Goal: Information Seeking & Learning: Learn about a topic

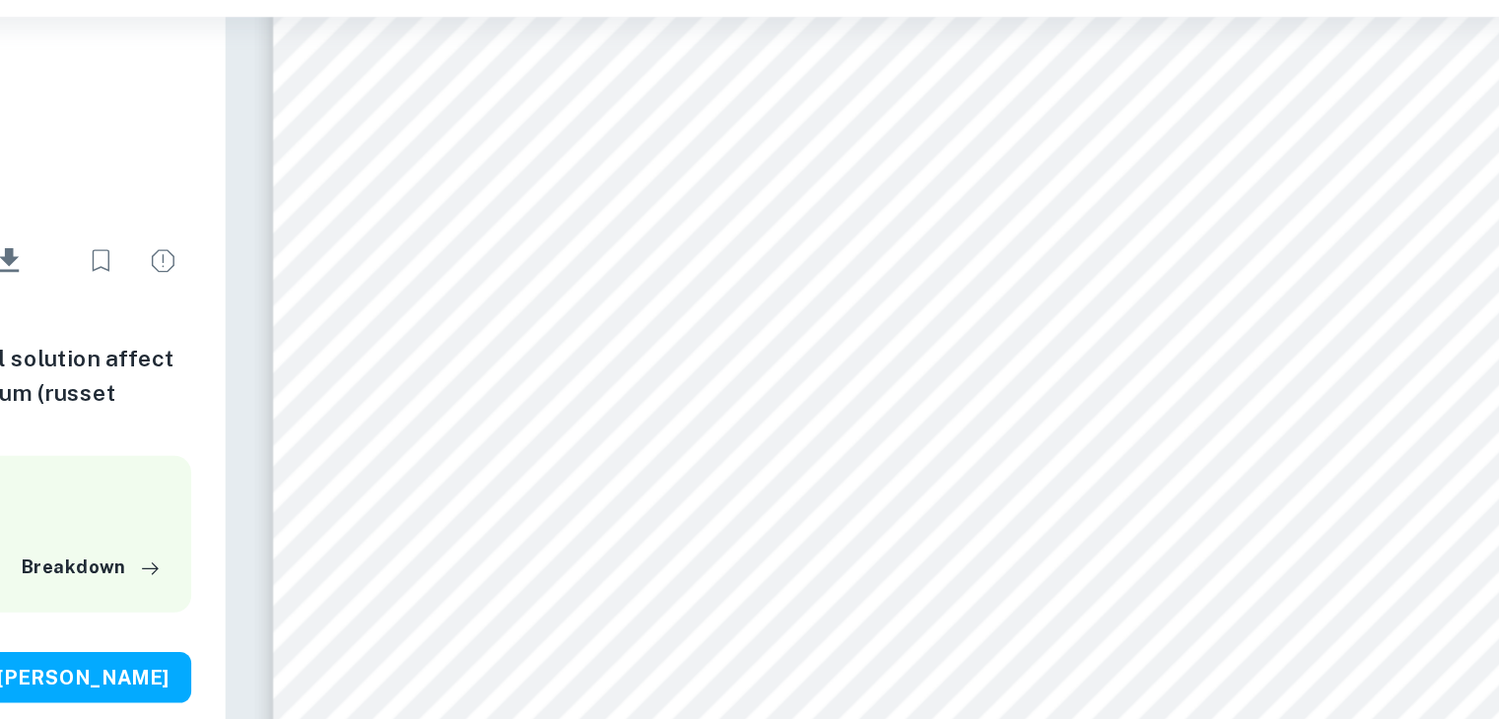
scroll to position [10043, 0]
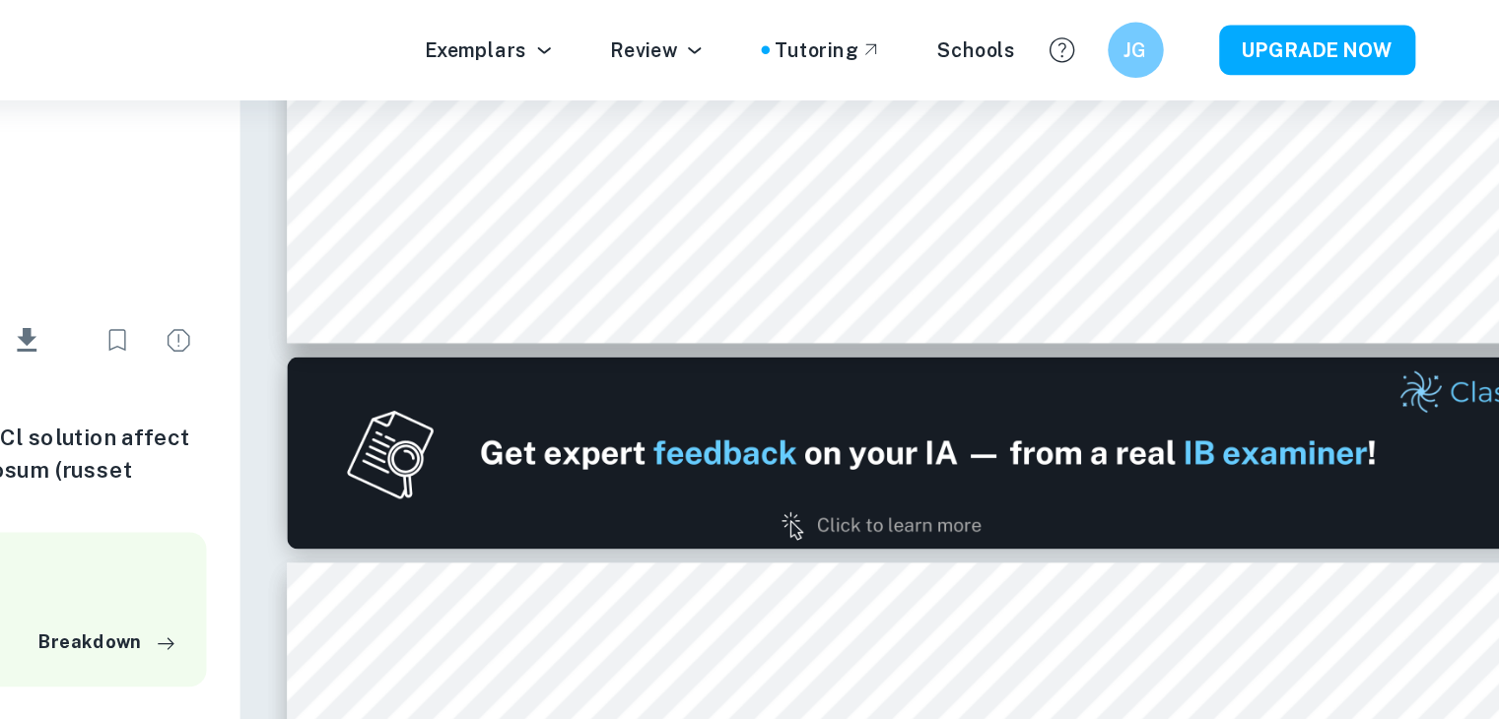
type input "1"
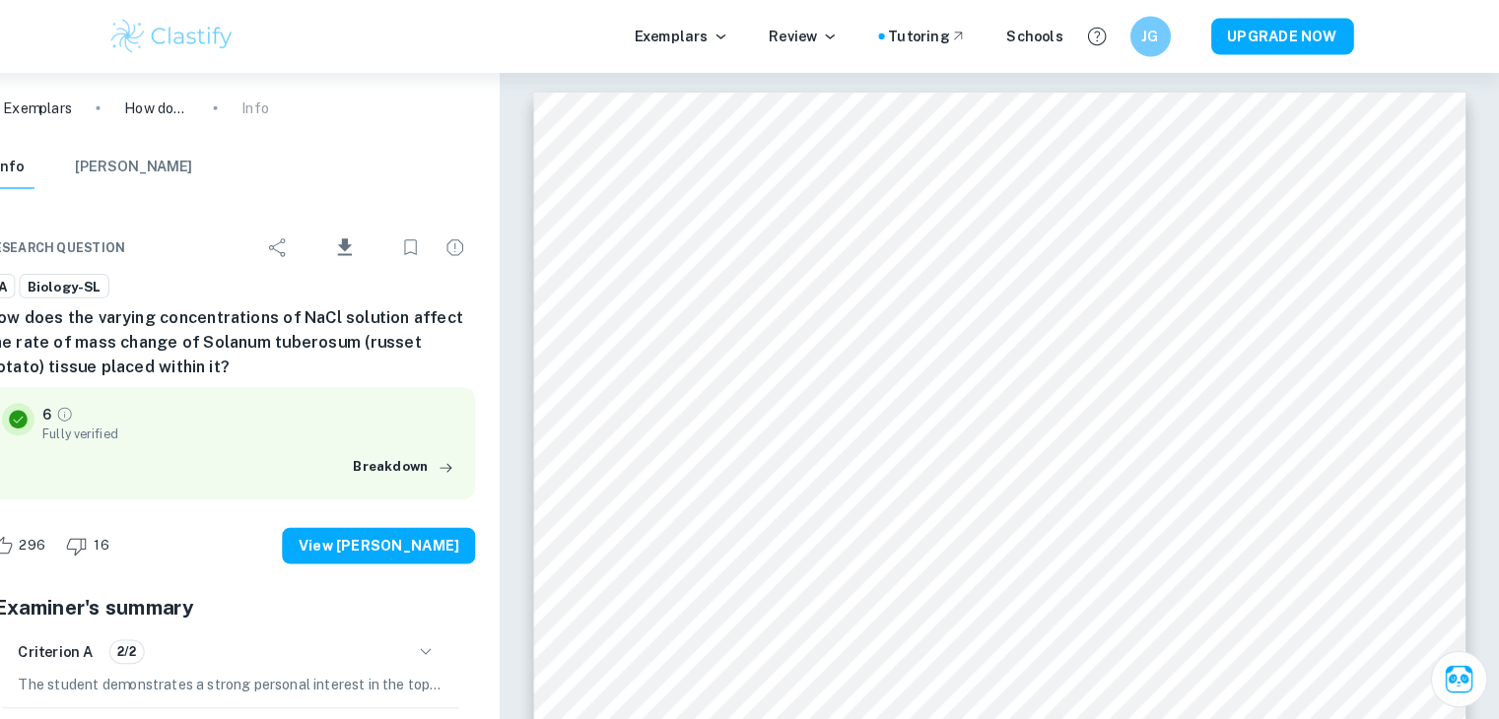
scroll to position [0, 0]
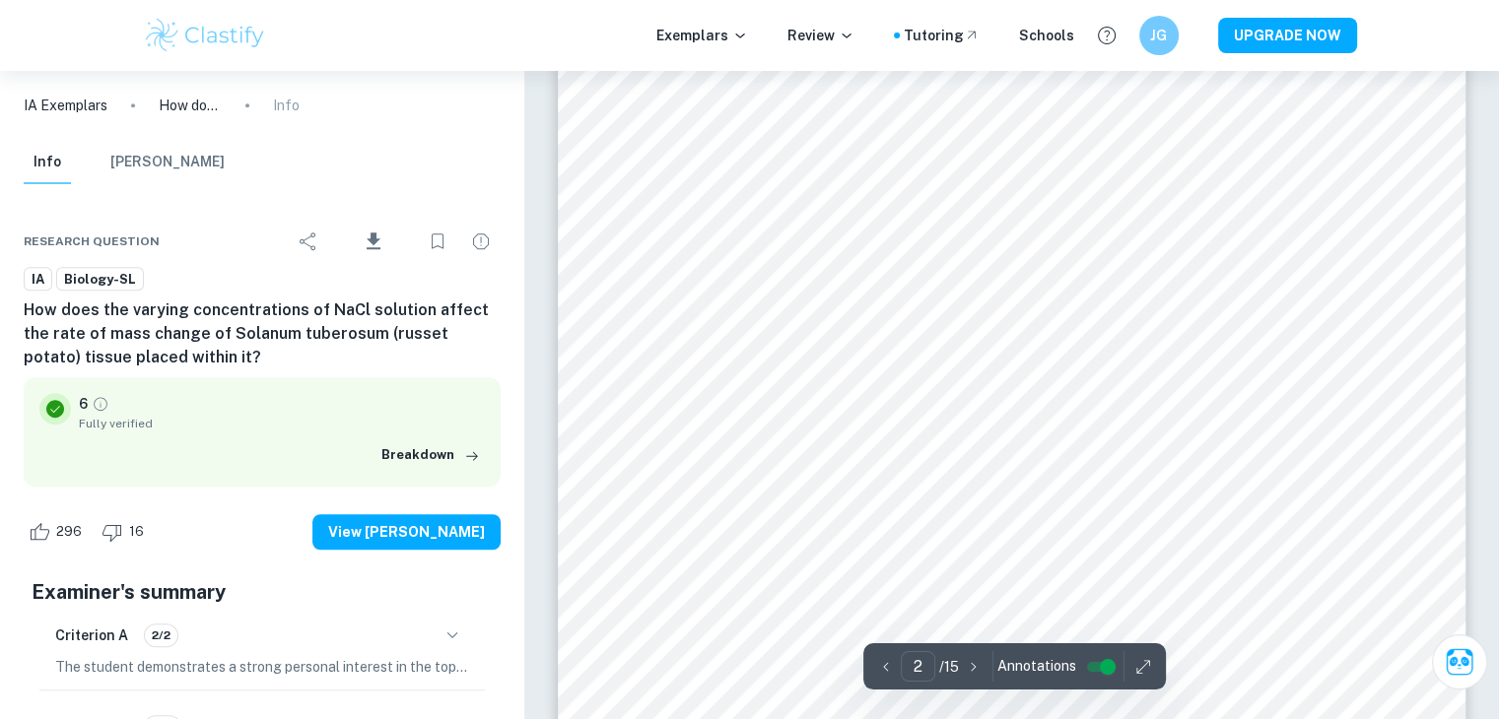
scroll to position [1470, 0]
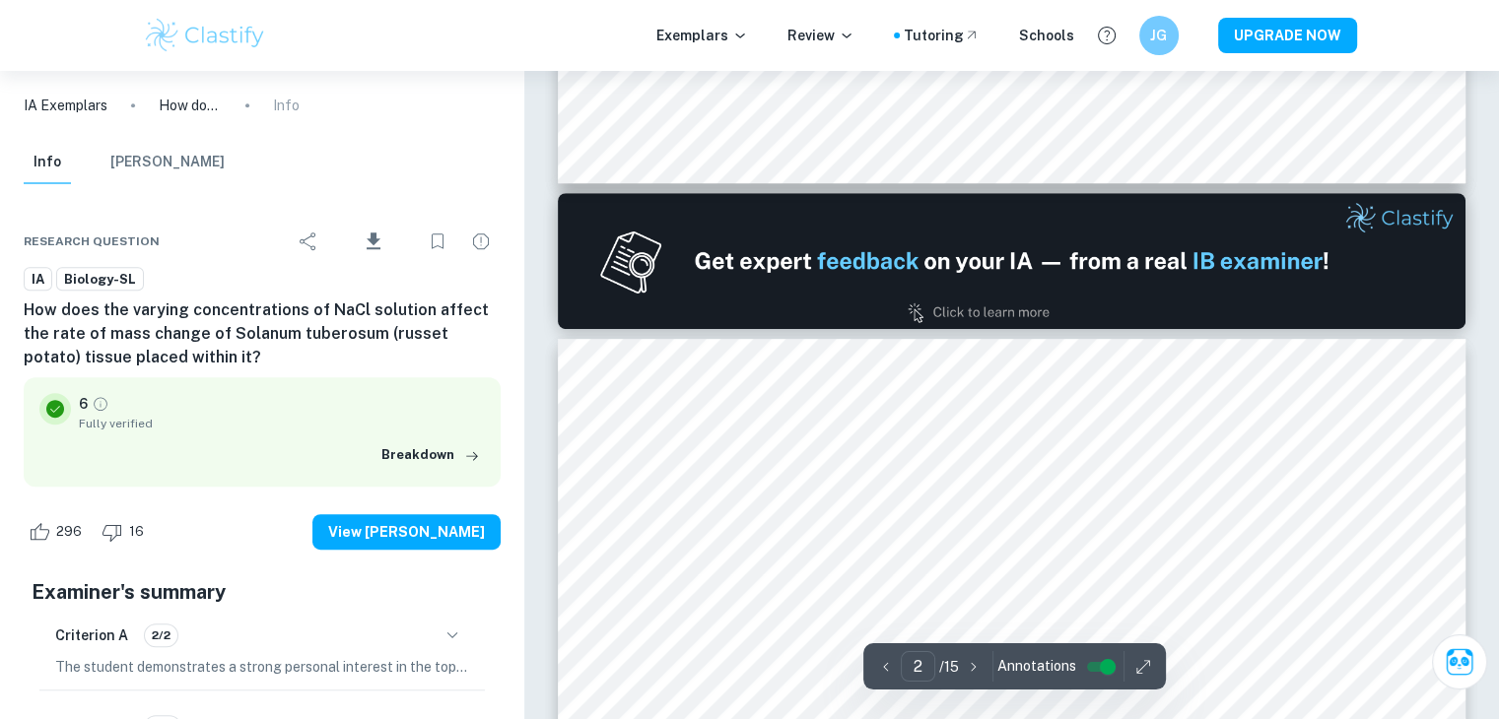
type input "1"
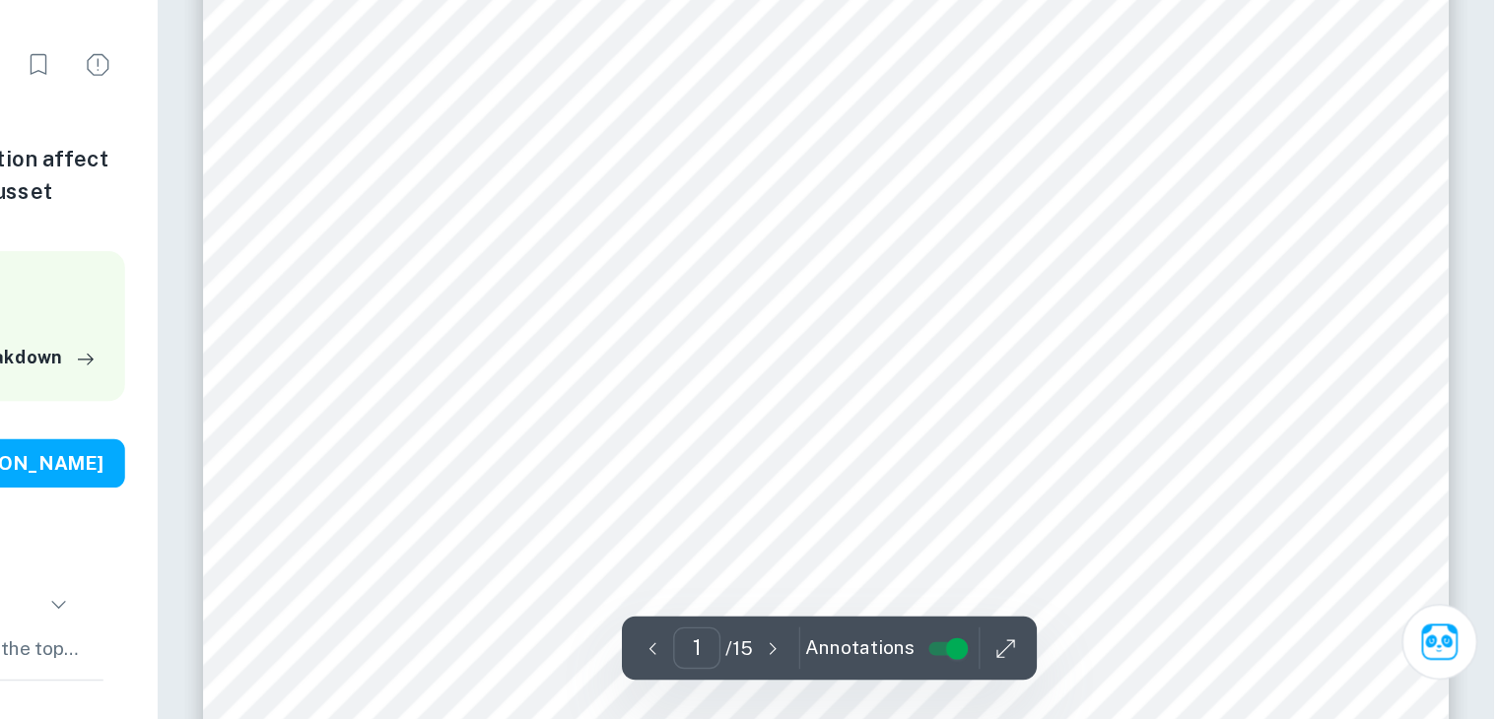
scroll to position [356, 0]
